Goal: Information Seeking & Learning: Learn about a topic

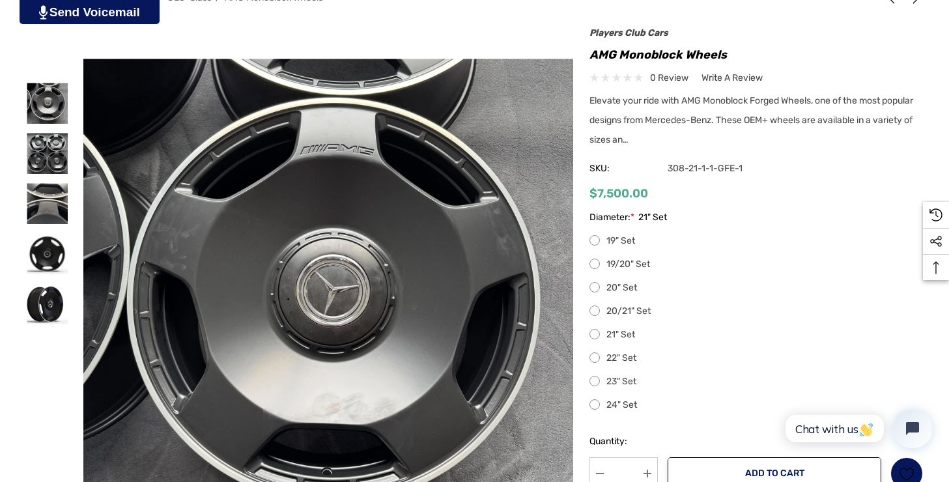
scroll to position [253, 0]
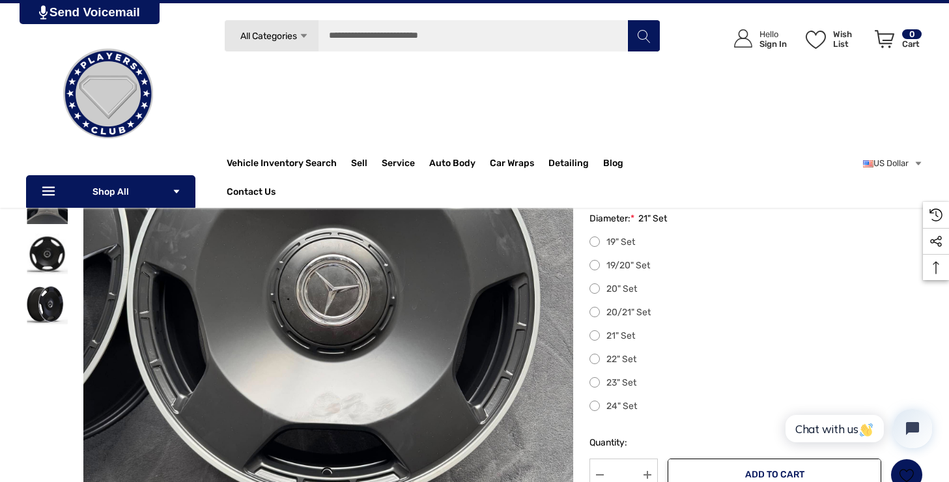
click at [592, 289] on label "20" Set" at bounding box center [757, 289] width 334 height 16
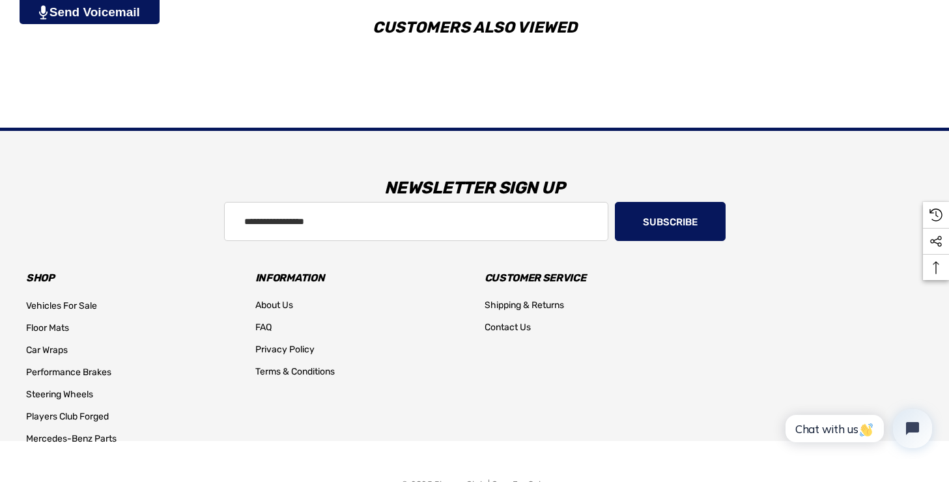
scroll to position [1817, 0]
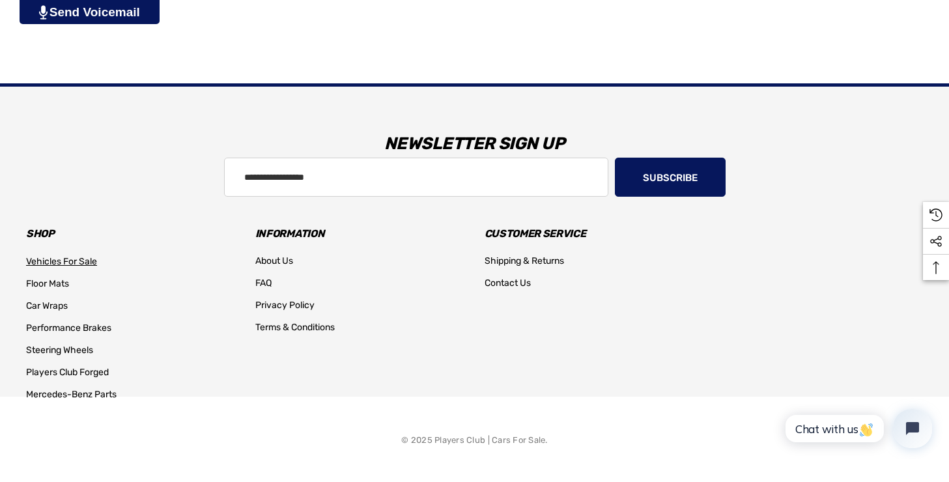
click at [78, 258] on span "Vehicles For Sale" at bounding box center [61, 261] width 71 height 11
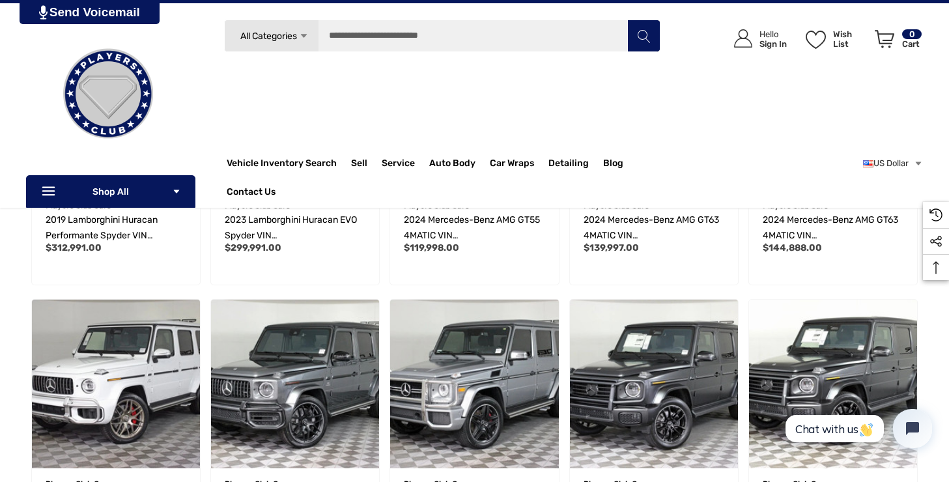
scroll to position [755, 0]
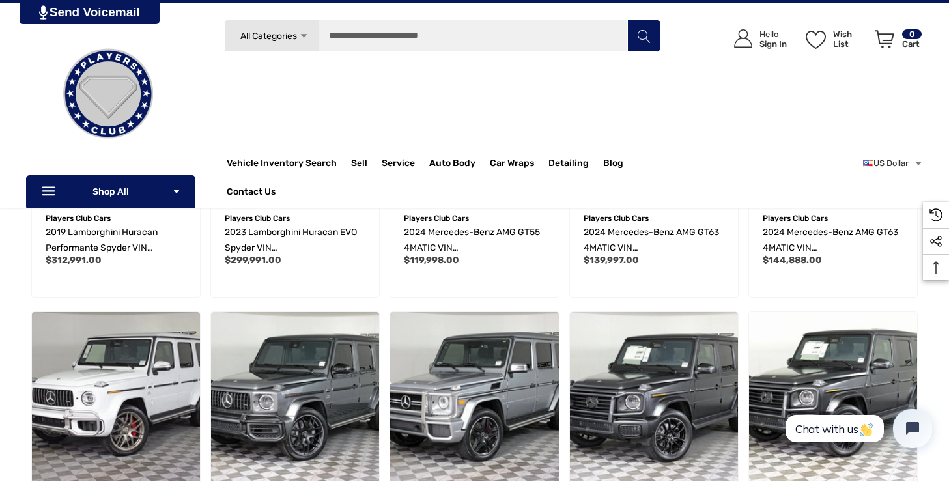
click at [50, 47] on img at bounding box center [108, 94] width 130 height 130
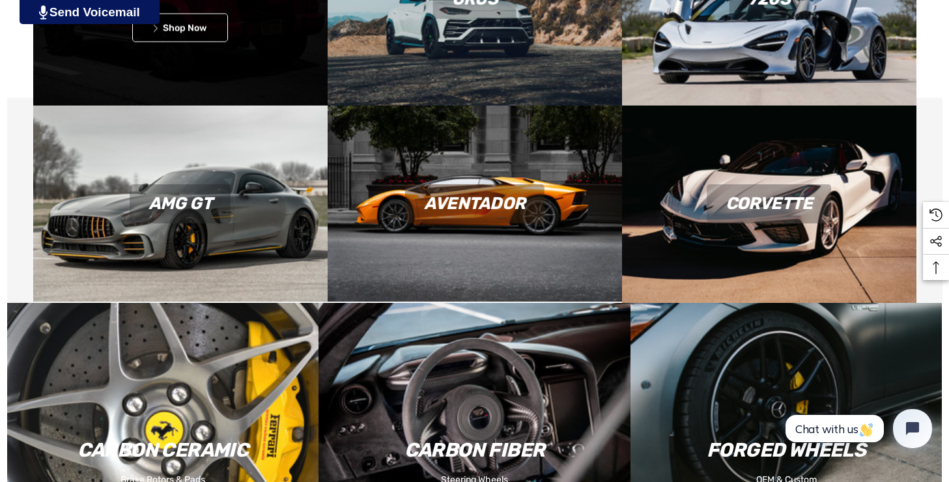
scroll to position [1025, 0]
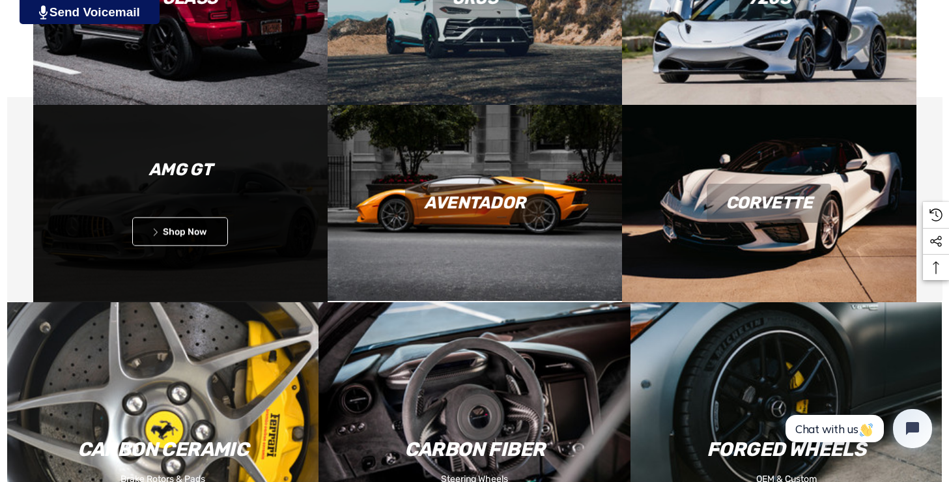
click at [158, 216] on div "AMG GT Icon arrow left Icon arrow left Shop Now" at bounding box center [180, 198] width 294 height 96
click at [159, 226] on link "Icon arrow left Icon arrow left Shop Now" at bounding box center [180, 232] width 96 height 29
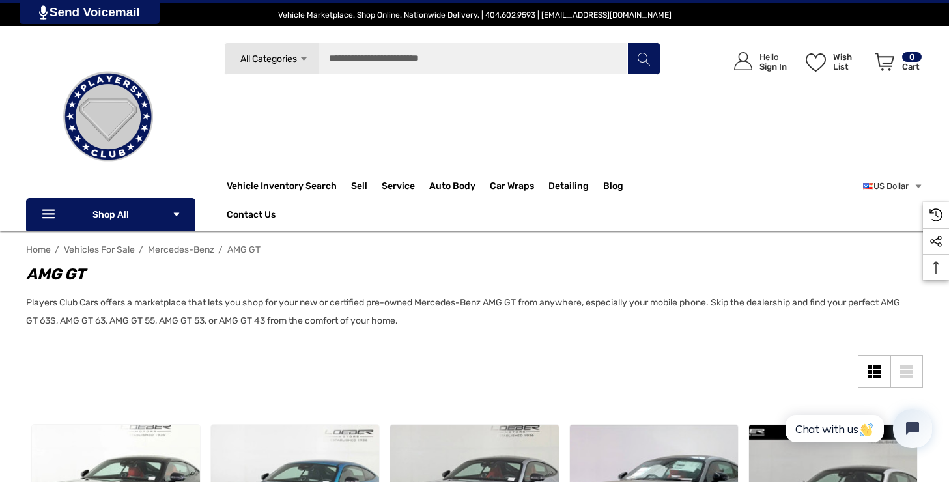
click at [90, 91] on img at bounding box center [108, 116] width 130 height 130
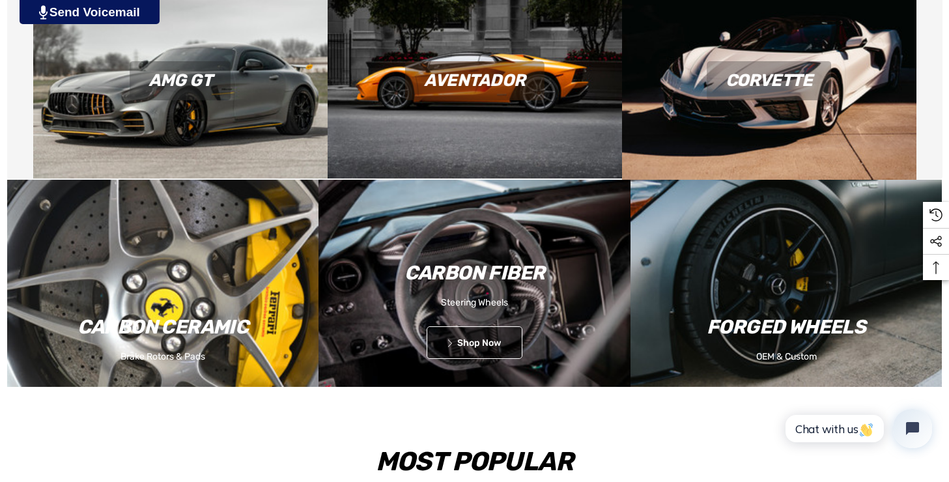
scroll to position [1148, 0]
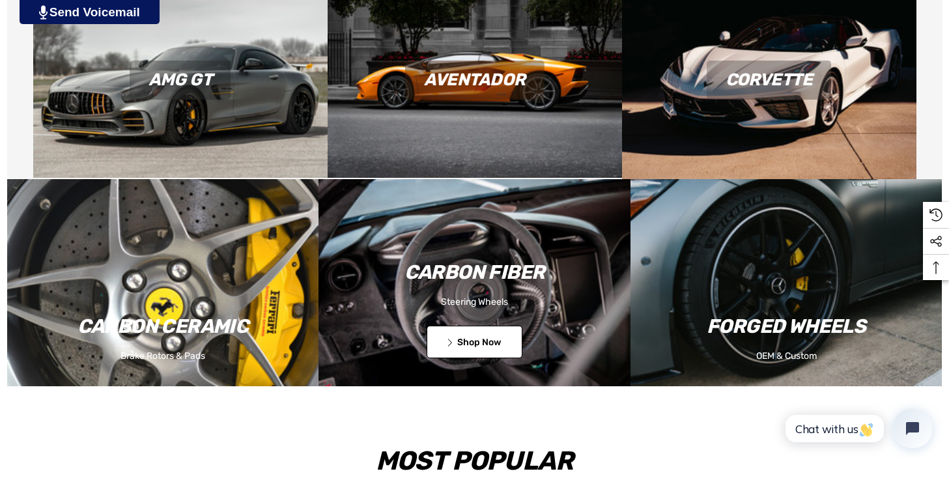
click at [489, 330] on button "Icon arrow left Icon arrow left Shop Now" at bounding box center [475, 342] width 96 height 33
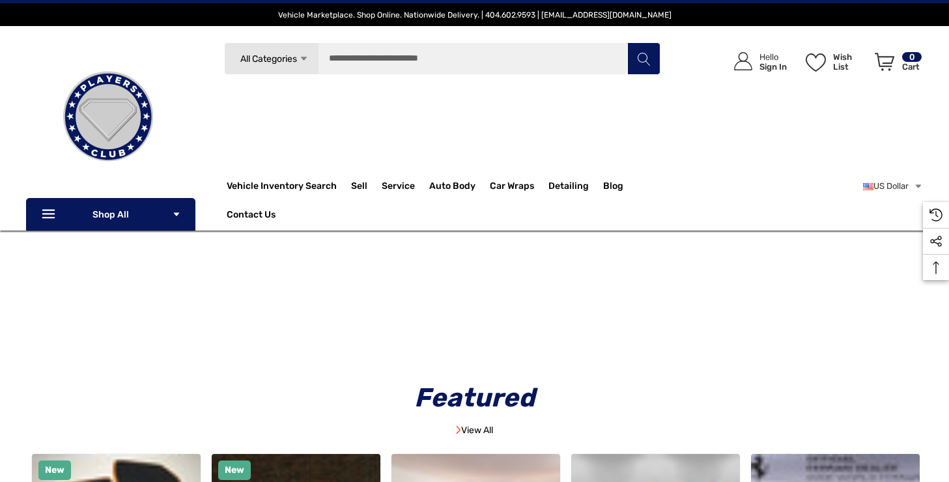
scroll to position [1216, 0]
